Goal: Transaction & Acquisition: Purchase product/service

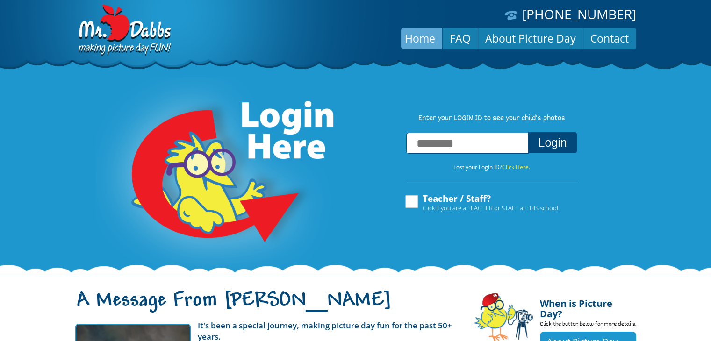
click at [428, 146] on input "text" at bounding box center [467, 143] width 122 height 21
type input "**********"
click at [528, 132] on button "Login" at bounding box center [552, 142] width 48 height 21
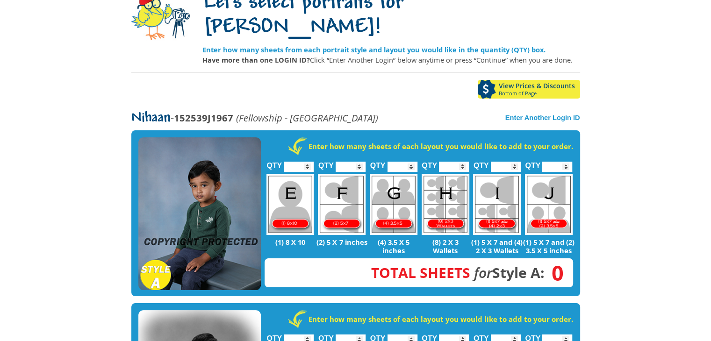
scroll to position [98, 0]
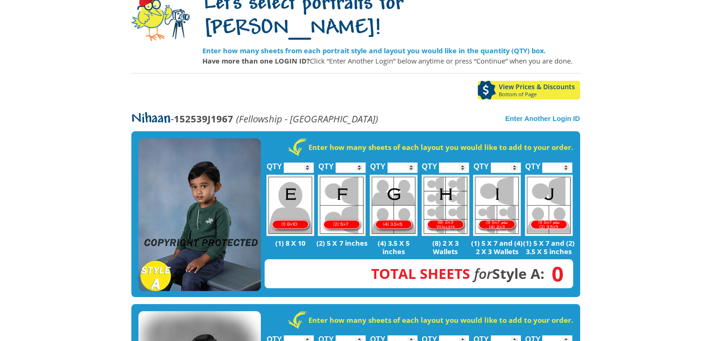
click at [232, 163] on img at bounding box center [199, 214] width 122 height 153
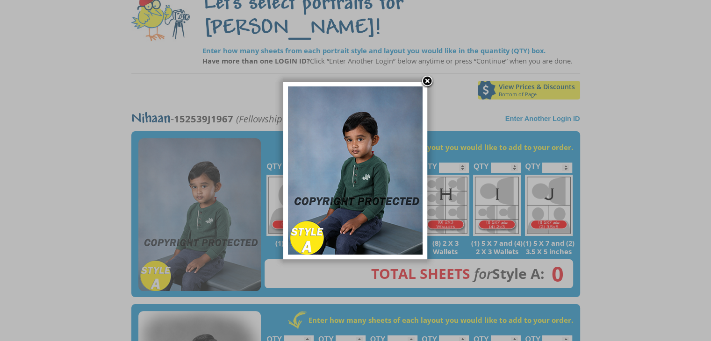
click at [351, 118] on img at bounding box center [355, 170] width 135 height 168
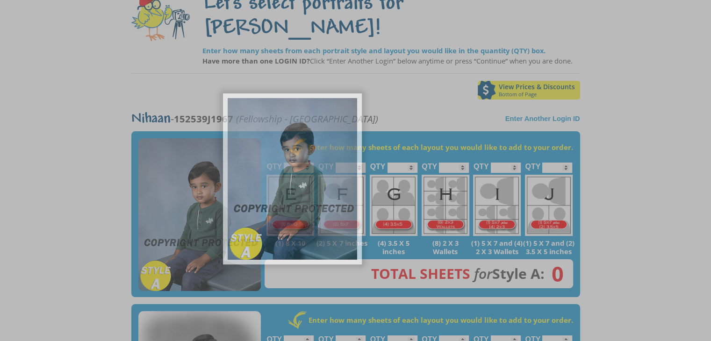
click at [351, 118] on body "[PHONE_NUMBER] Menu Home FAQ Cart About Picture Day Contact Let's select portra…" at bounding box center [355, 72] width 711 height 341
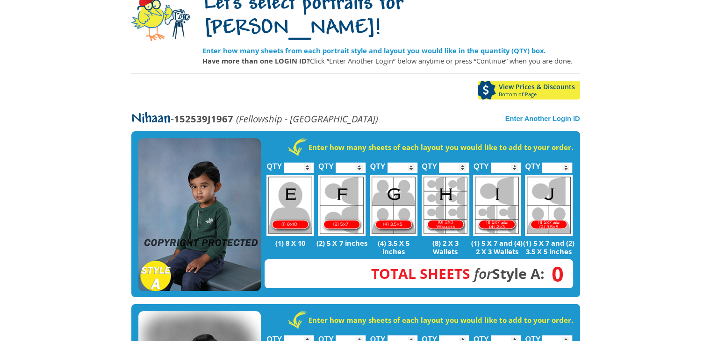
click at [302, 178] on img at bounding box center [290, 205] width 48 height 61
type input "*"
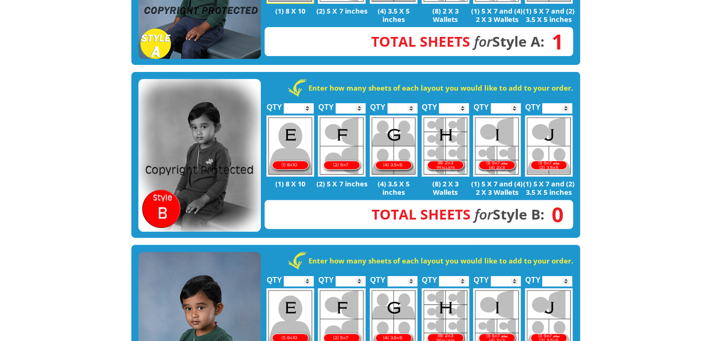
scroll to position [495, 0]
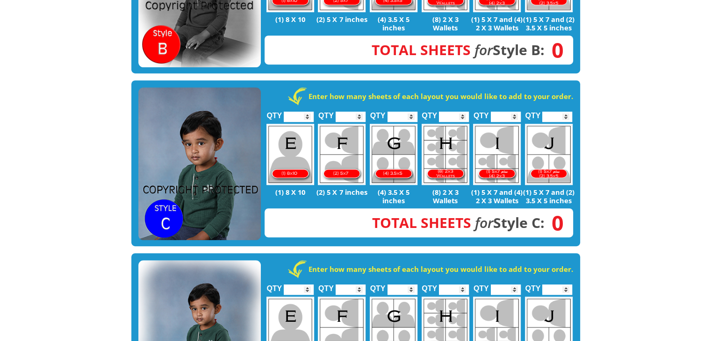
click at [240, 283] on img at bounding box center [199, 336] width 122 height 153
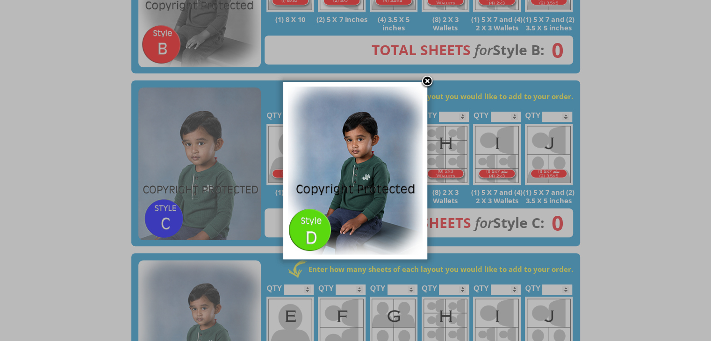
click at [333, 177] on img at bounding box center [355, 170] width 135 height 168
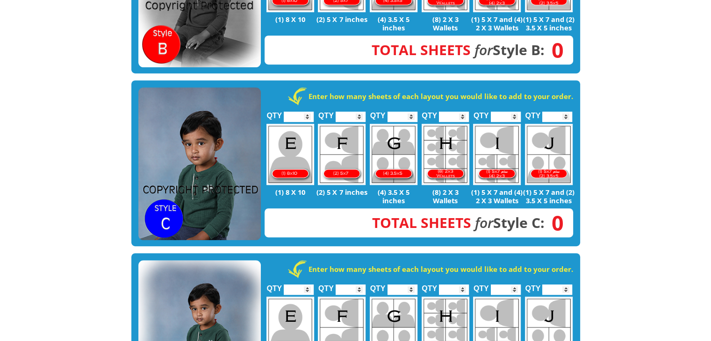
click at [211, 298] on img at bounding box center [199, 336] width 122 height 153
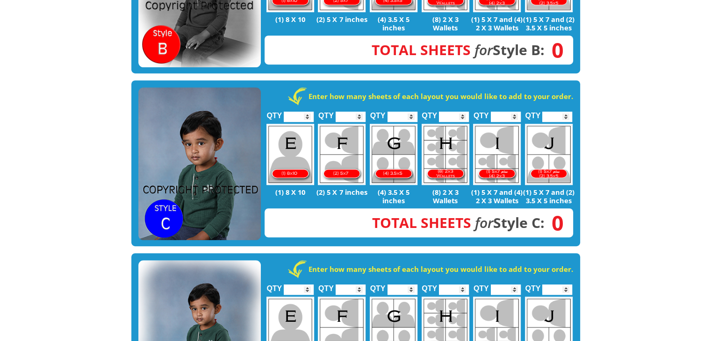
click at [244, 152] on img at bounding box center [199, 163] width 122 height 153
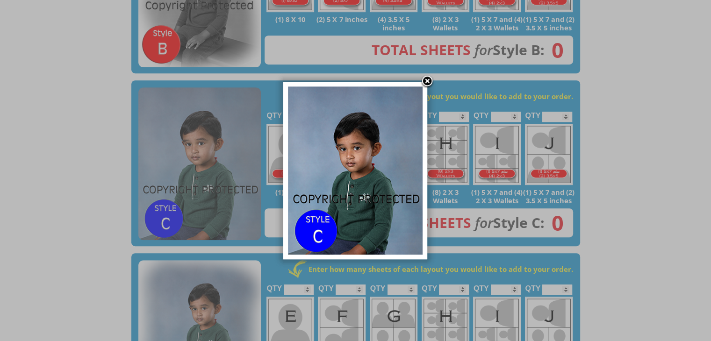
drag, startPoint x: 203, startPoint y: 264, endPoint x: 202, endPoint y: 289, distance: 25.3
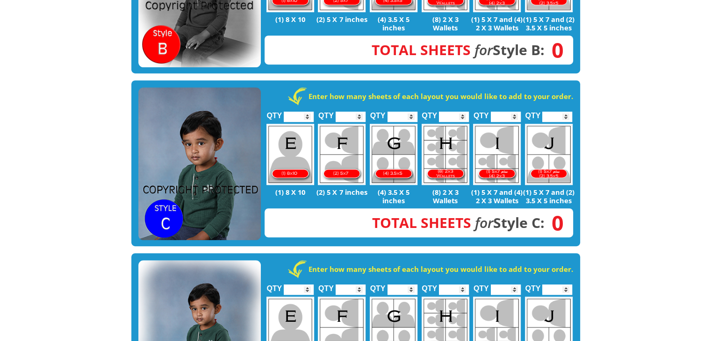
click at [202, 289] on img at bounding box center [199, 336] width 122 height 153
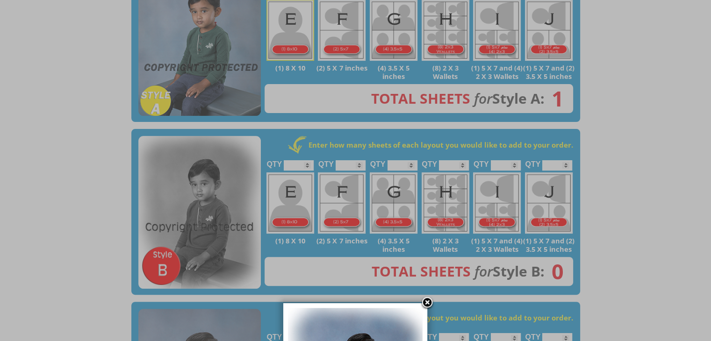
scroll to position [138, 0]
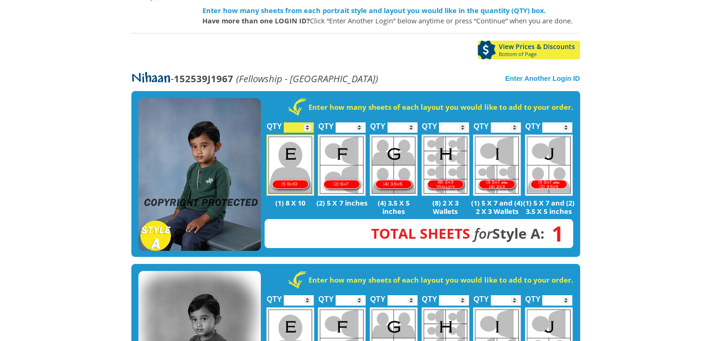
click at [214, 139] on img at bounding box center [199, 174] width 122 height 153
